Goal: Navigation & Orientation: Find specific page/section

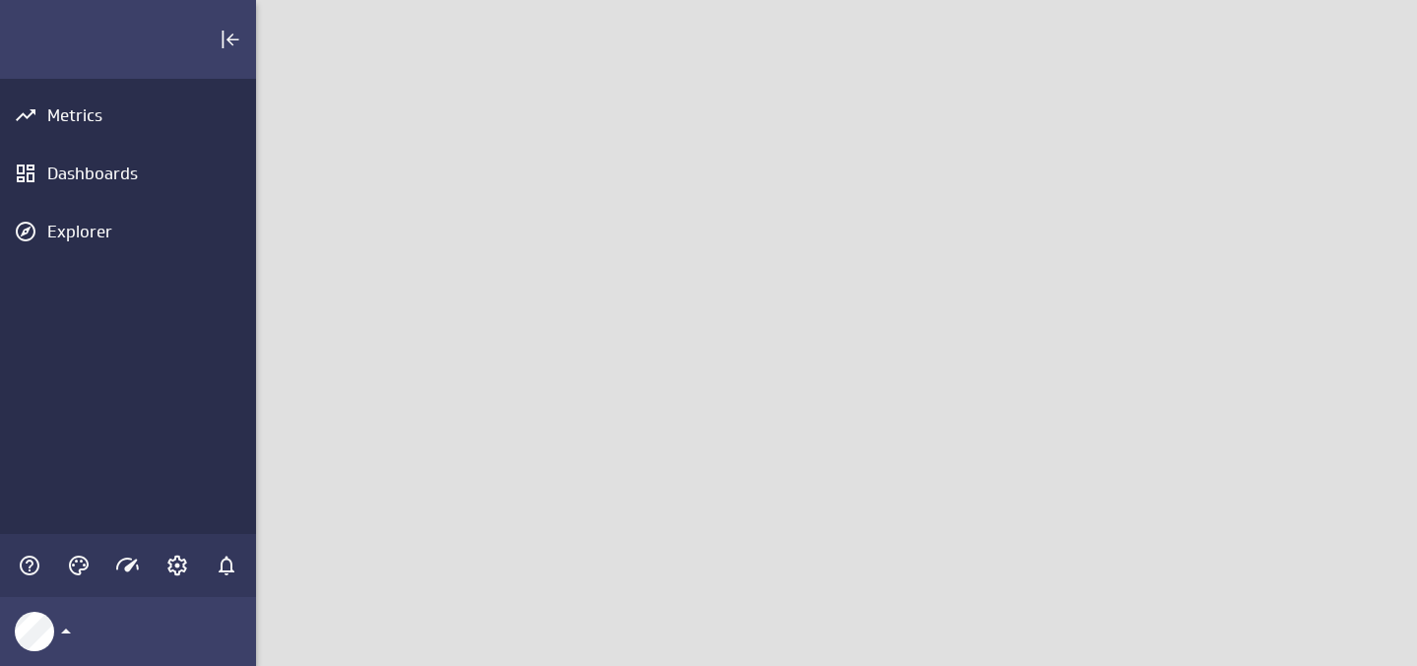
scroll to position [667, 1162]
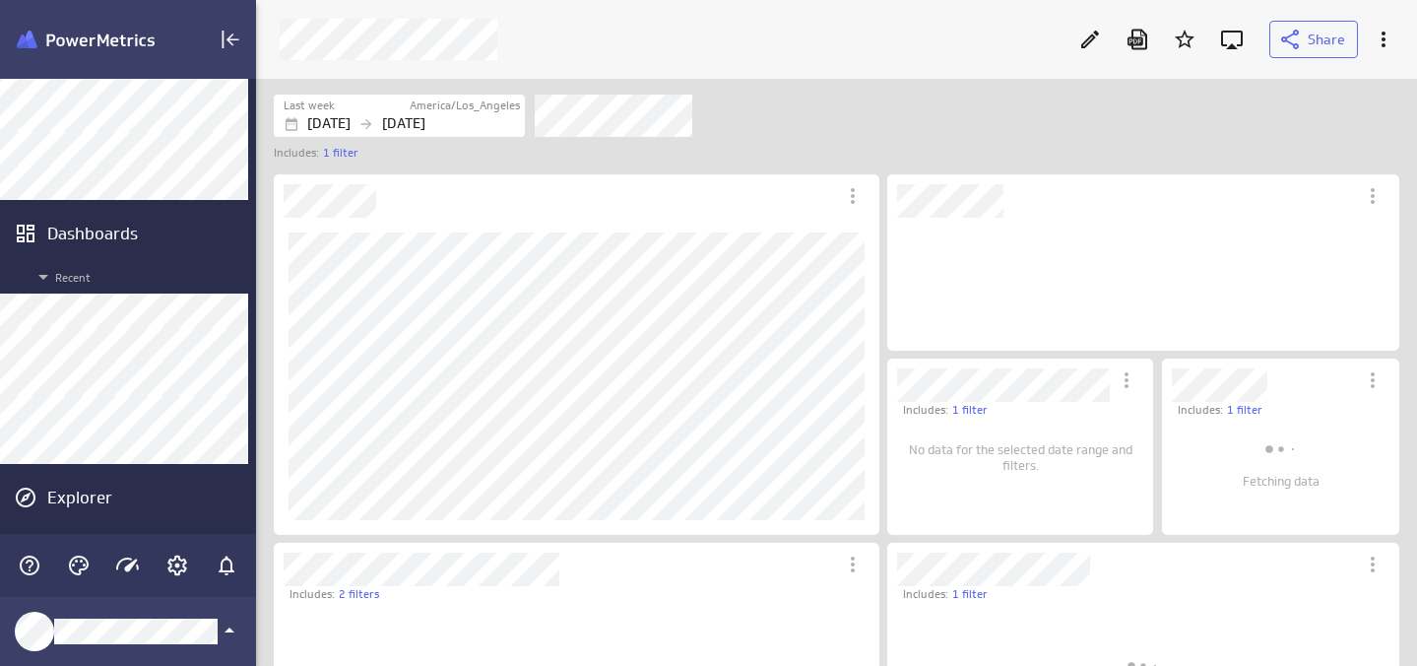
scroll to position [153, 577]
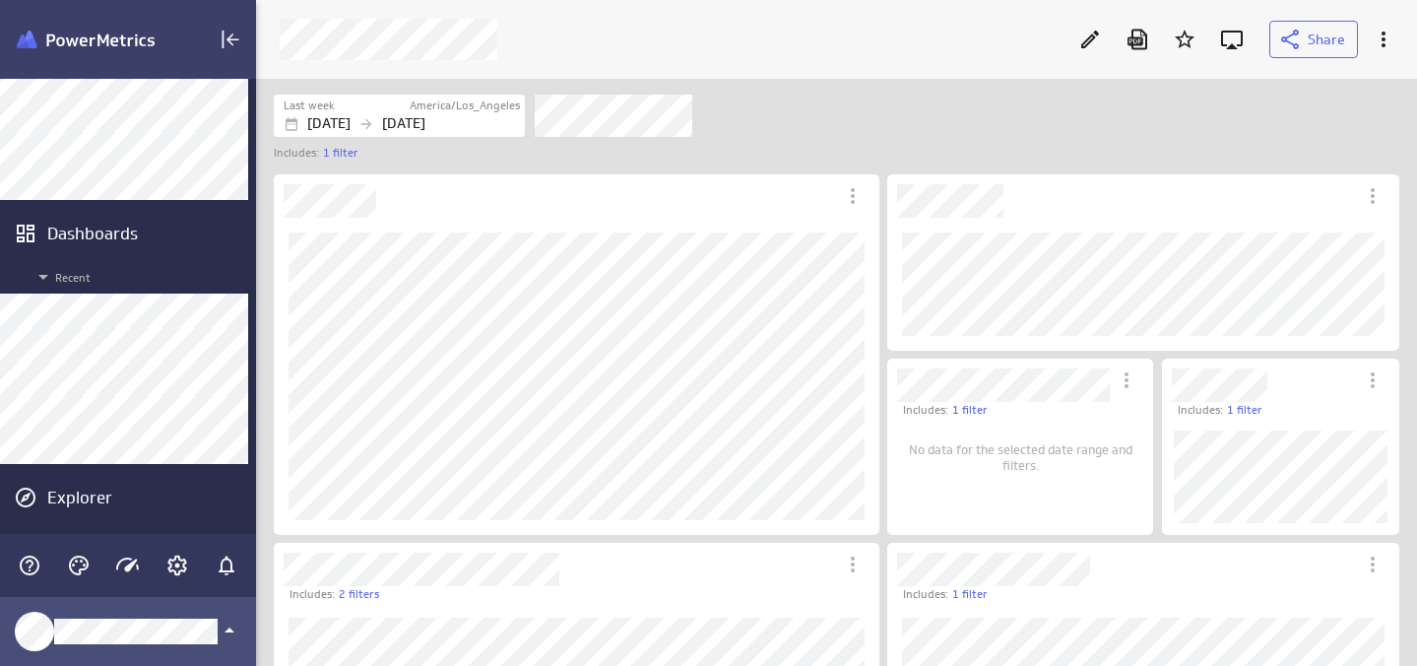
click at [241, 621] on div "Klipfolio Account" at bounding box center [128, 631] width 256 height 69
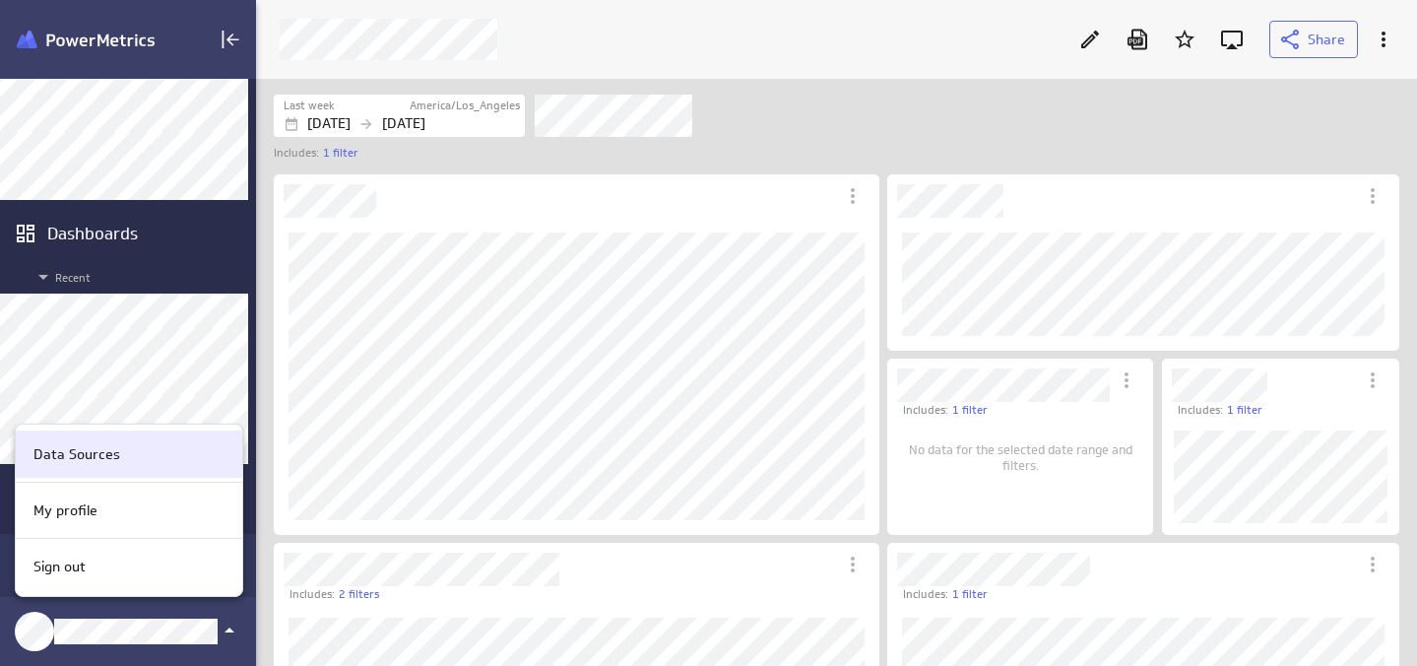
click at [144, 469] on div "Data Sources" at bounding box center [129, 453] width 226 height 47
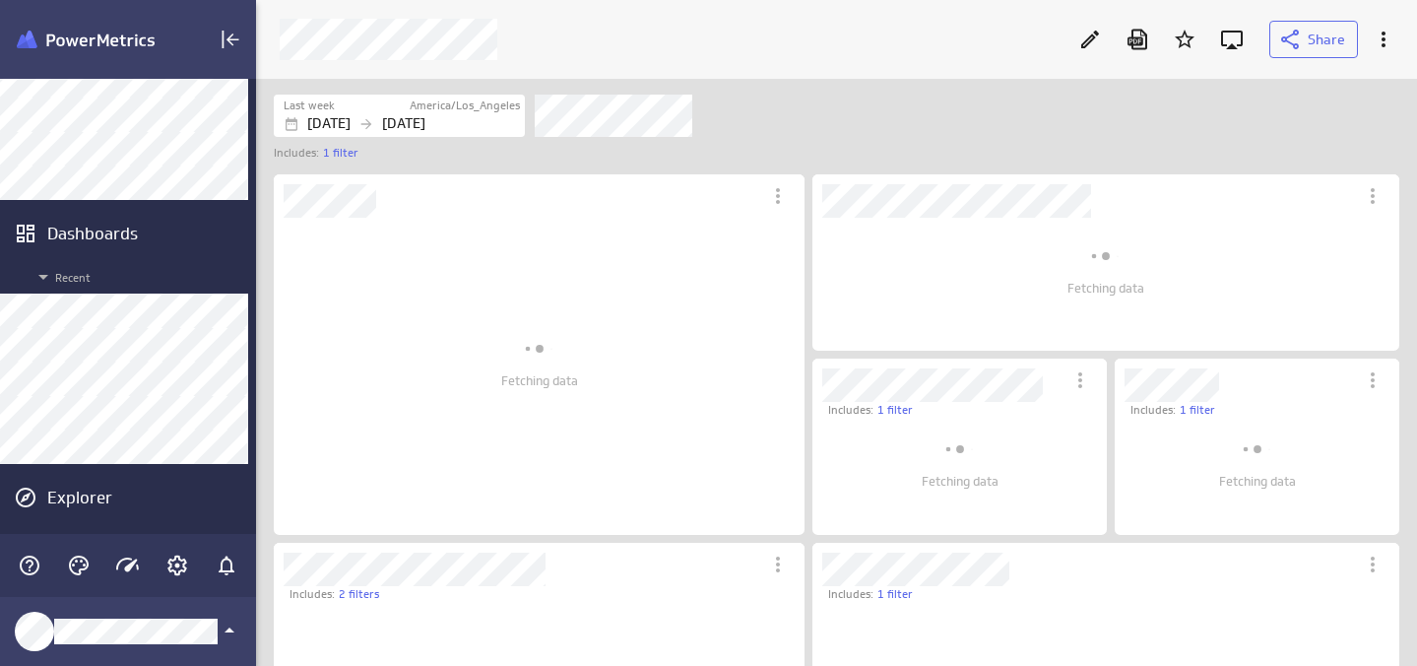
scroll to position [44, 1126]
